Goal: Find specific page/section: Find specific page/section

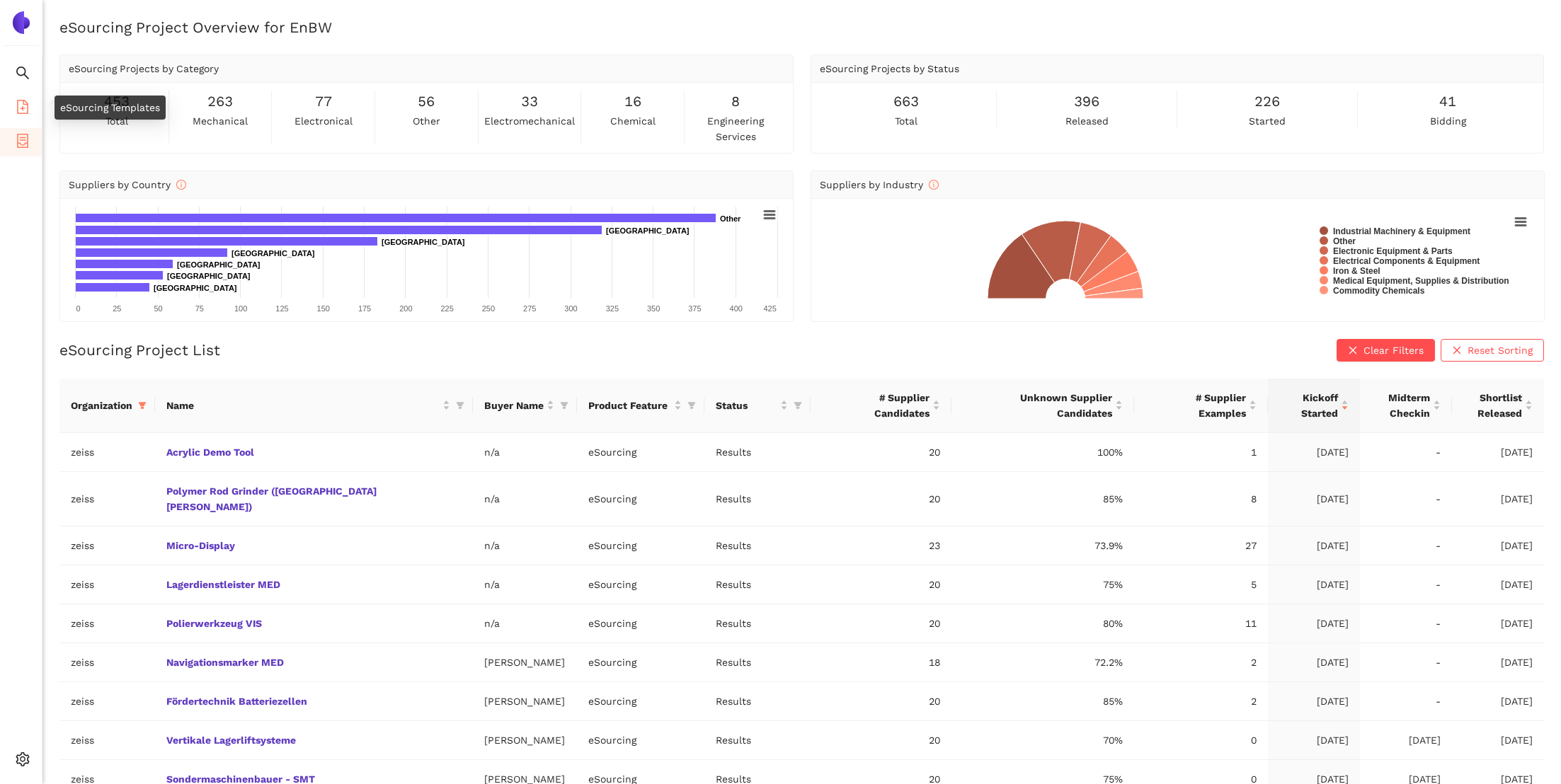
click at [25, 107] on icon "file-add" at bounding box center [22, 107] width 14 height 14
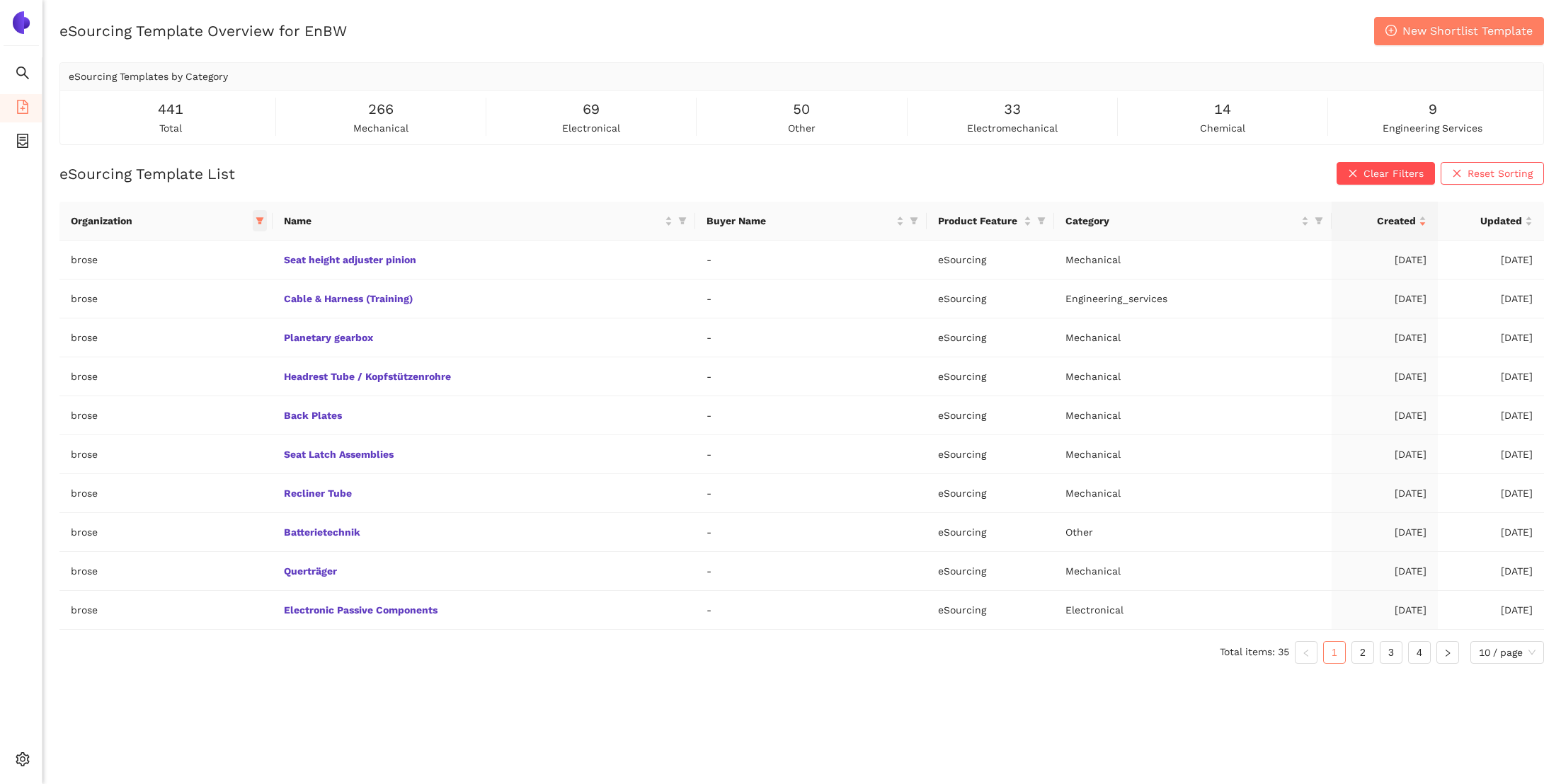
click at [257, 217] on icon "filter" at bounding box center [260, 221] width 8 height 8
click at [203, 251] on input "text" at bounding box center [191, 250] width 119 height 15
type input "[PERSON_NAME]"
click at [184, 284] on span "zeiss" at bounding box center [196, 281] width 123 height 15
checkbox input "true"
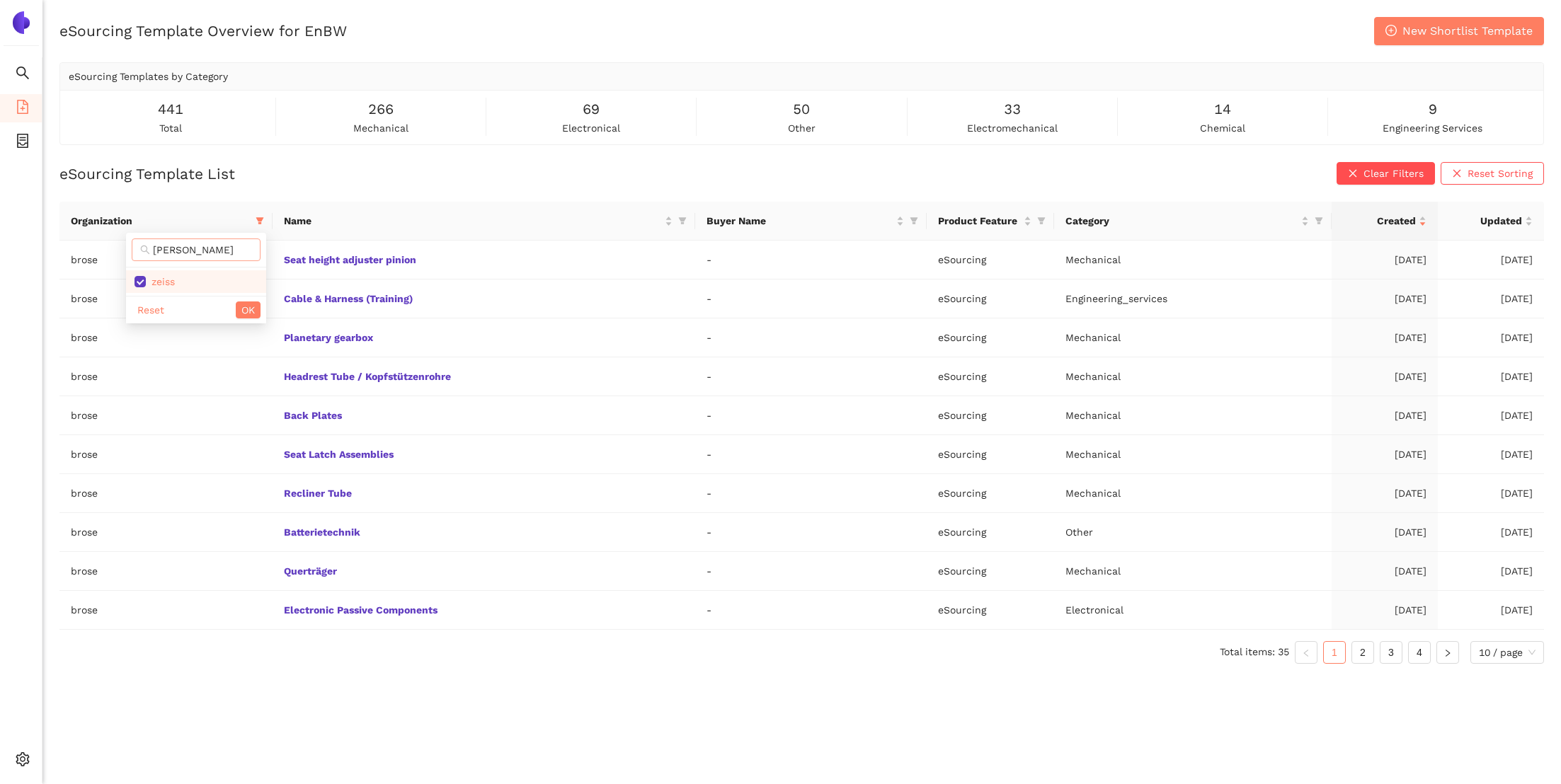
click at [213, 247] on input "[PERSON_NAME]" at bounding box center [202, 250] width 99 height 15
type input "bro"
click at [180, 272] on li "brose" at bounding box center [196, 281] width 140 height 23
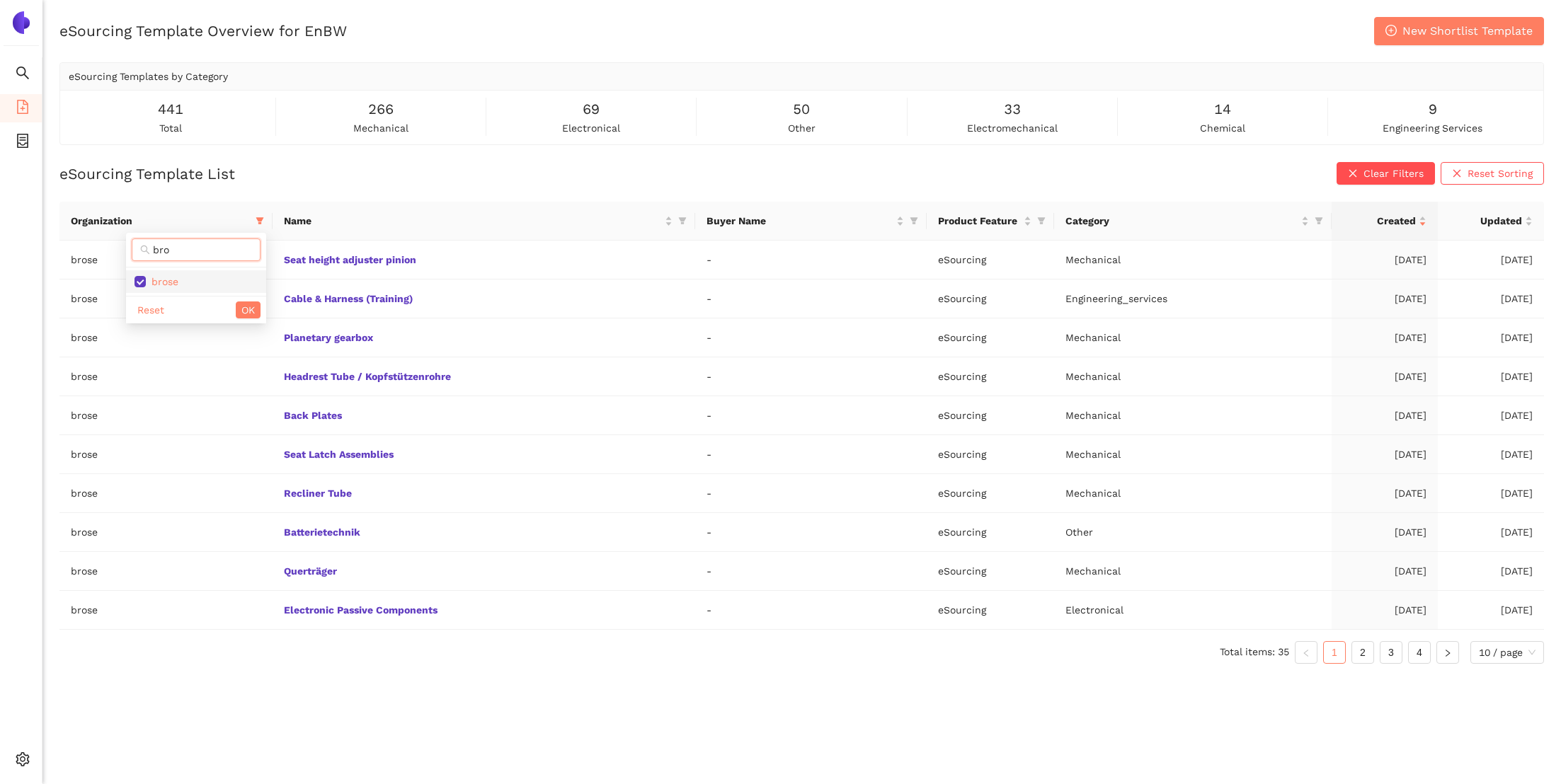
checkbox input "false"
click at [249, 316] on span "OK" at bounding box center [248, 310] width 14 height 15
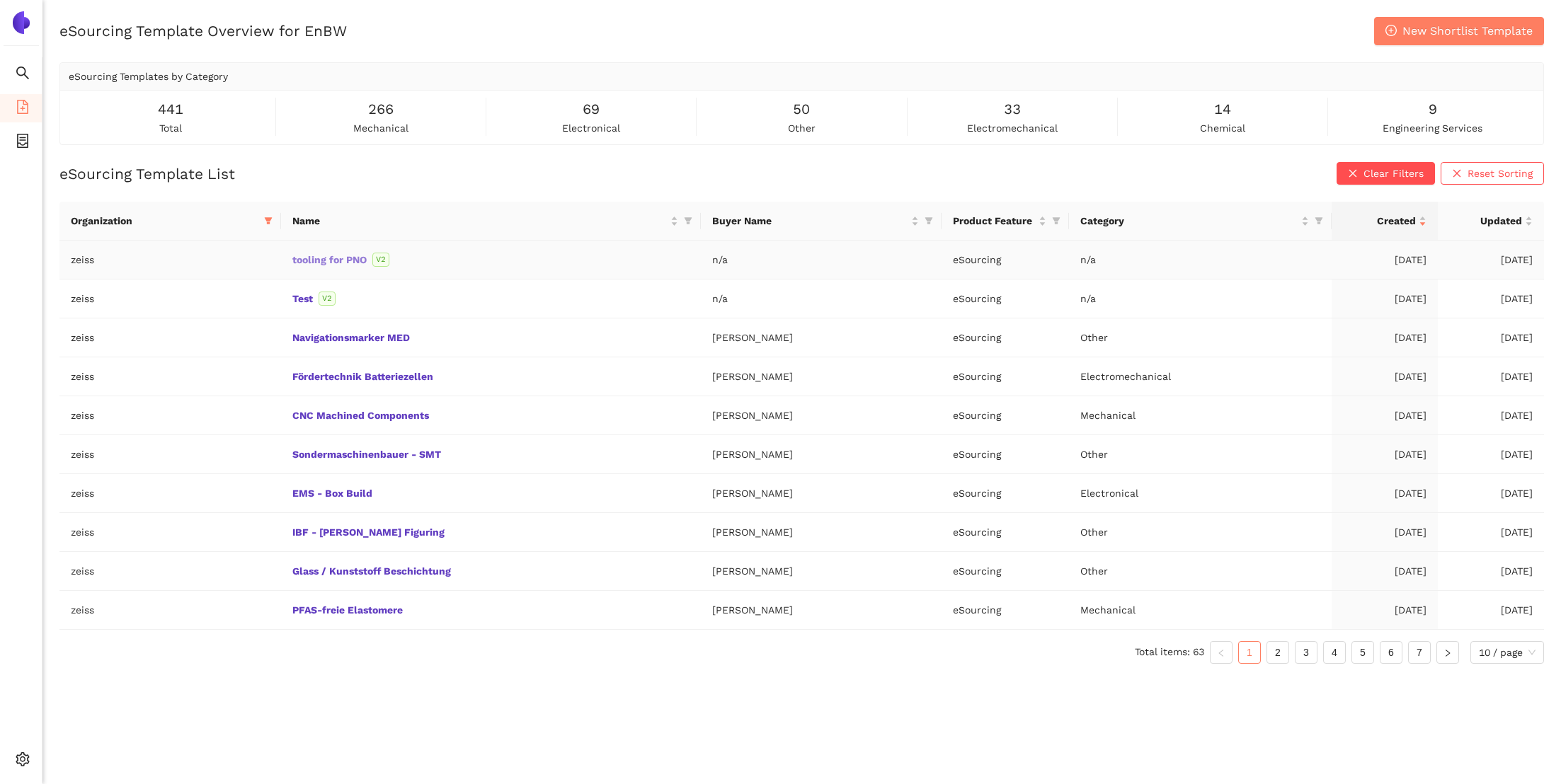
click at [0, 0] on link "tooling for PNO" at bounding box center [0, 0] width 0 height 0
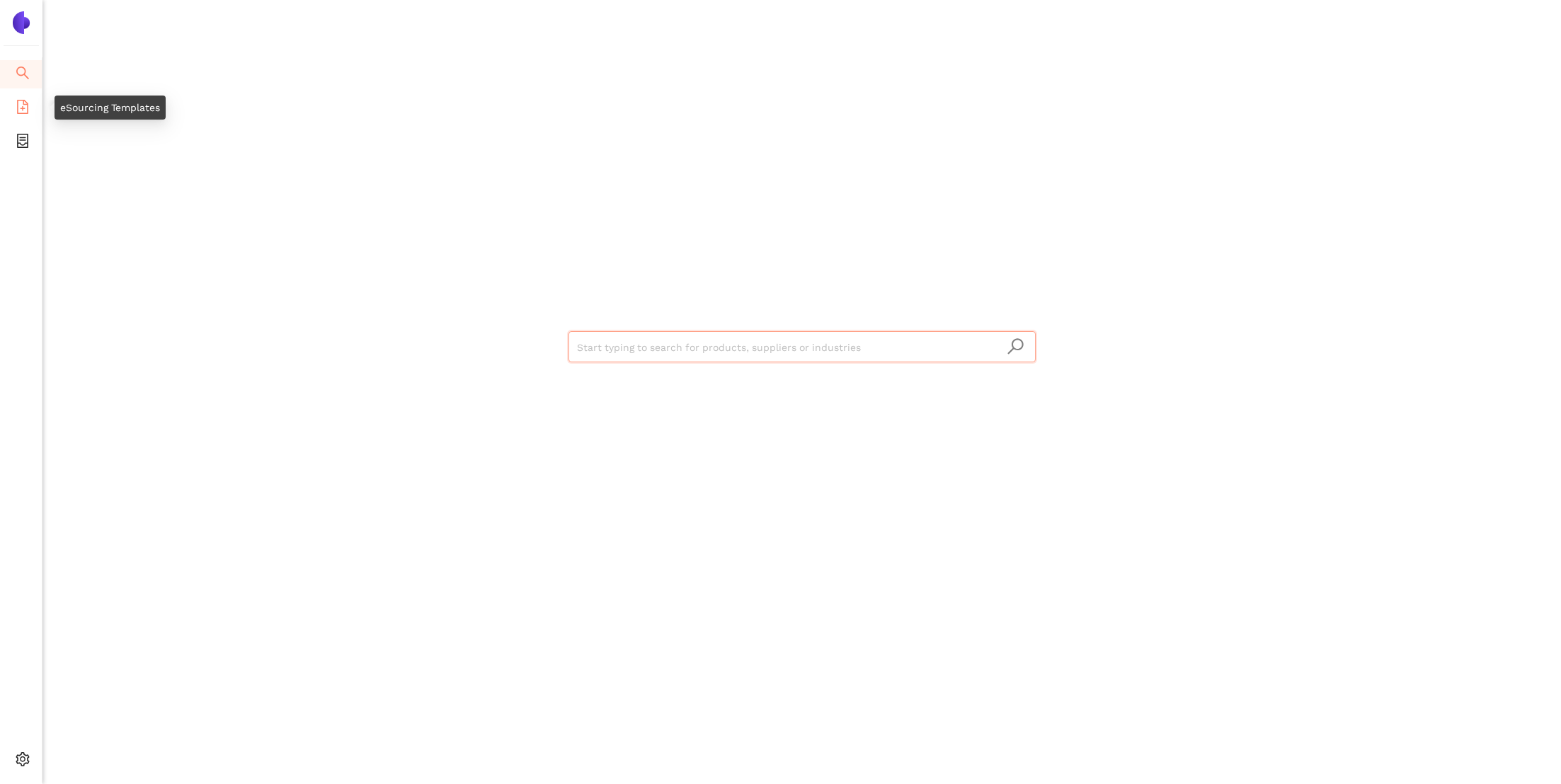
click at [11, 101] on li "eSourcing Templates" at bounding box center [20, 108] width 42 height 28
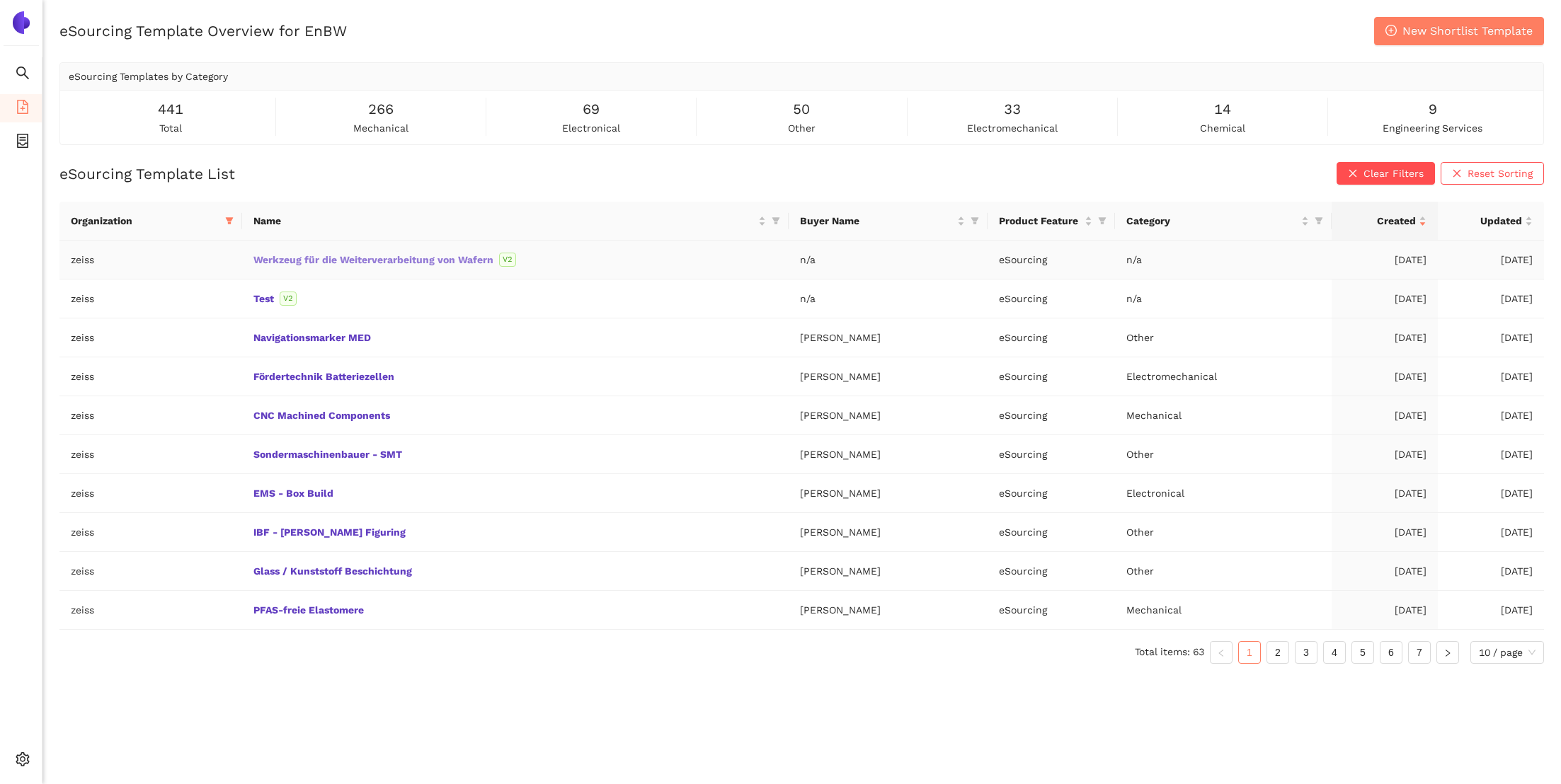
click at [0, 0] on link "Werkzeug für die Weiterverarbeitung von Wafern" at bounding box center [0, 0] width 0 height 0
